Goal: Find specific page/section: Find specific page/section

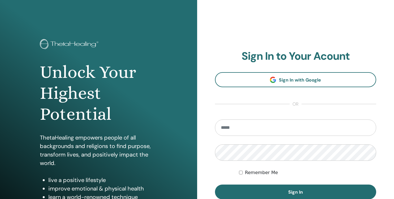
click at [253, 132] on input "email" at bounding box center [296, 127] width 162 height 16
type input "**********"
click at [215, 184] on button "Sign In" at bounding box center [296, 191] width 162 height 15
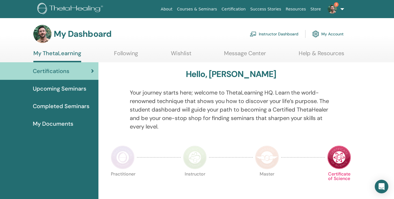
click at [336, 10] on img at bounding box center [332, 9] width 9 height 9
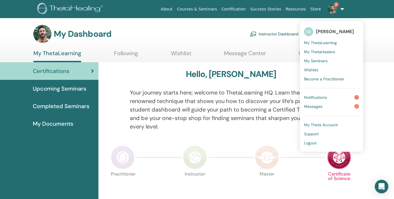
click at [329, 97] on link "Notifications 1" at bounding box center [331, 97] width 55 height 9
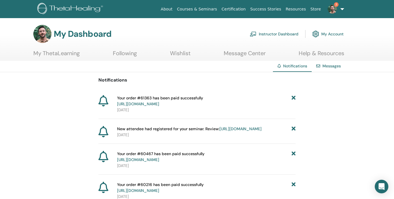
click at [336, 9] on img at bounding box center [332, 9] width 9 height 9
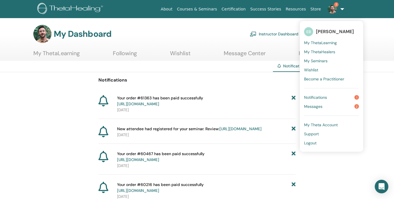
click at [320, 106] on span "Messages" at bounding box center [313, 106] width 18 height 5
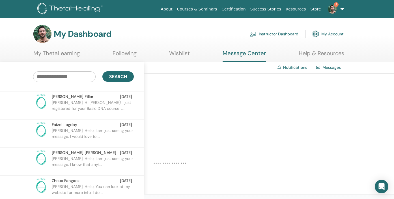
click at [328, 9] on span "2" at bounding box center [333, 9] width 14 height 5
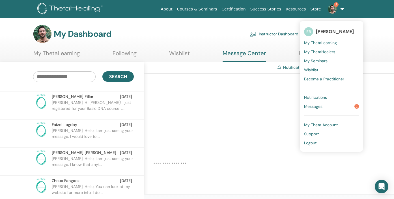
click at [323, 42] on span "My ThetaLearning" at bounding box center [320, 42] width 33 height 5
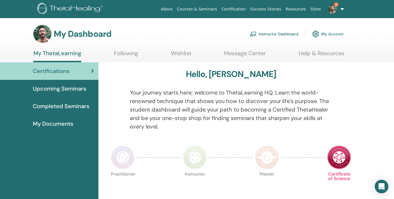
click at [278, 33] on link "Instructor Dashboard" at bounding box center [274, 34] width 49 height 12
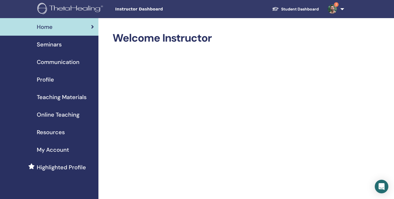
click at [43, 45] on span "Seminars" at bounding box center [49, 44] width 25 height 8
